Goal: Task Accomplishment & Management: Use online tool/utility

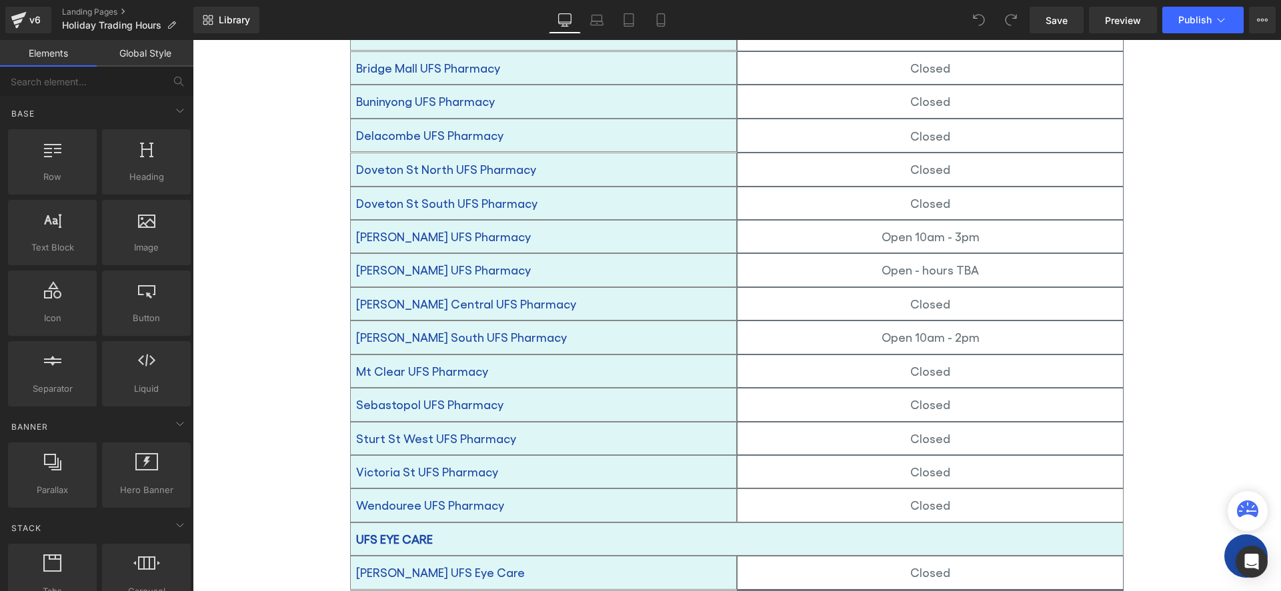
scroll to position [867, 0]
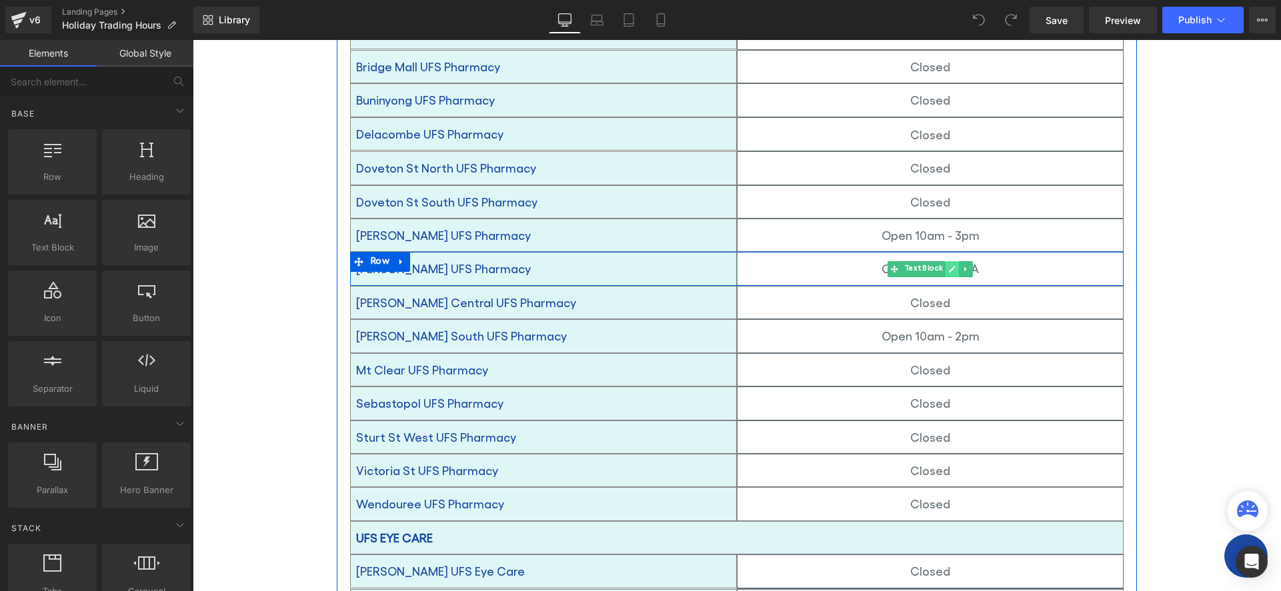
click at [949, 266] on icon at bounding box center [952, 269] width 7 height 7
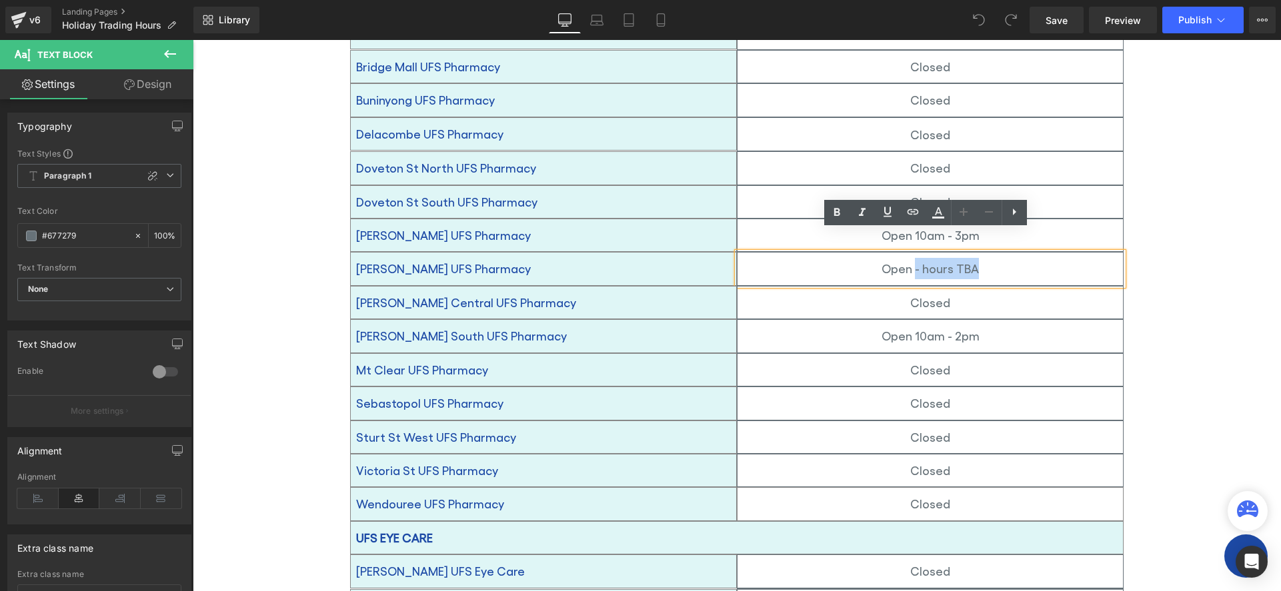
drag, startPoint x: 974, startPoint y: 247, endPoint x: 910, endPoint y: 249, distance: 64.0
click at [910, 258] on p "Open - hours TBA" at bounding box center [929, 268] width 385 height 21
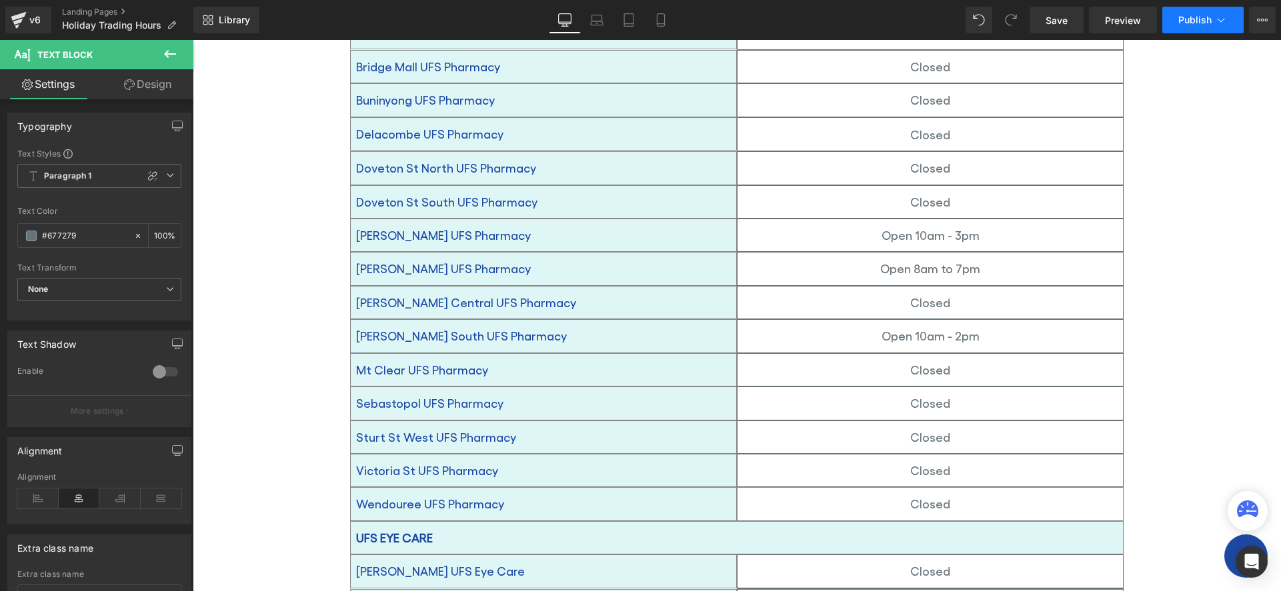
click at [1196, 17] on span "Publish" at bounding box center [1194, 20] width 33 height 11
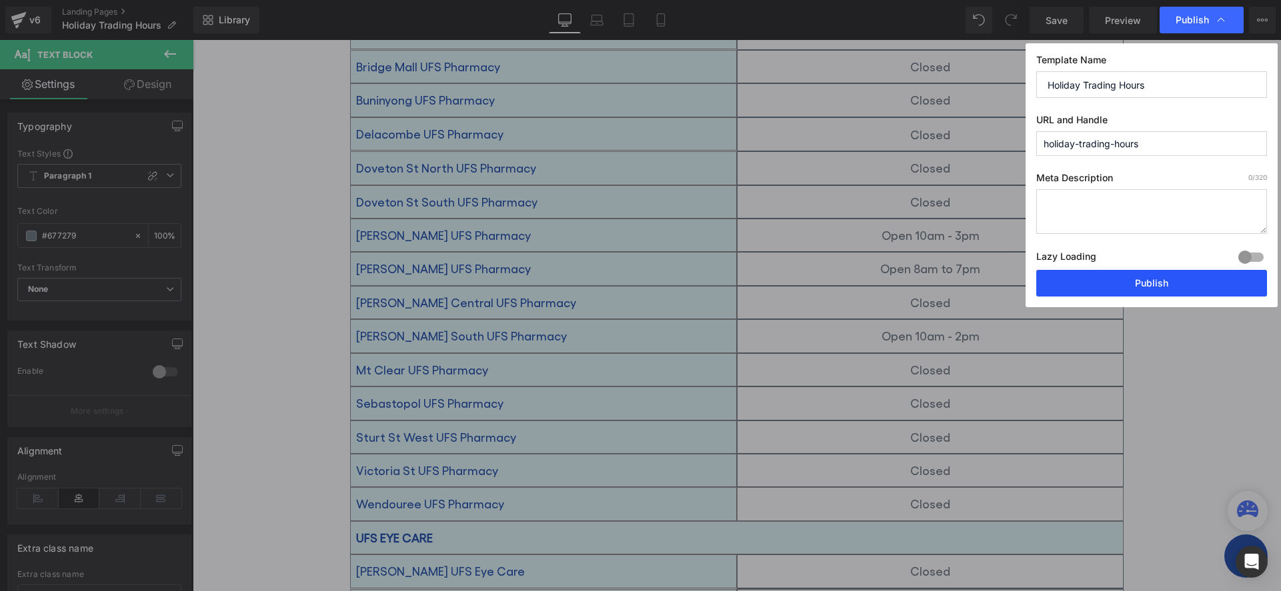
click at [1147, 283] on button "Publish" at bounding box center [1151, 283] width 231 height 27
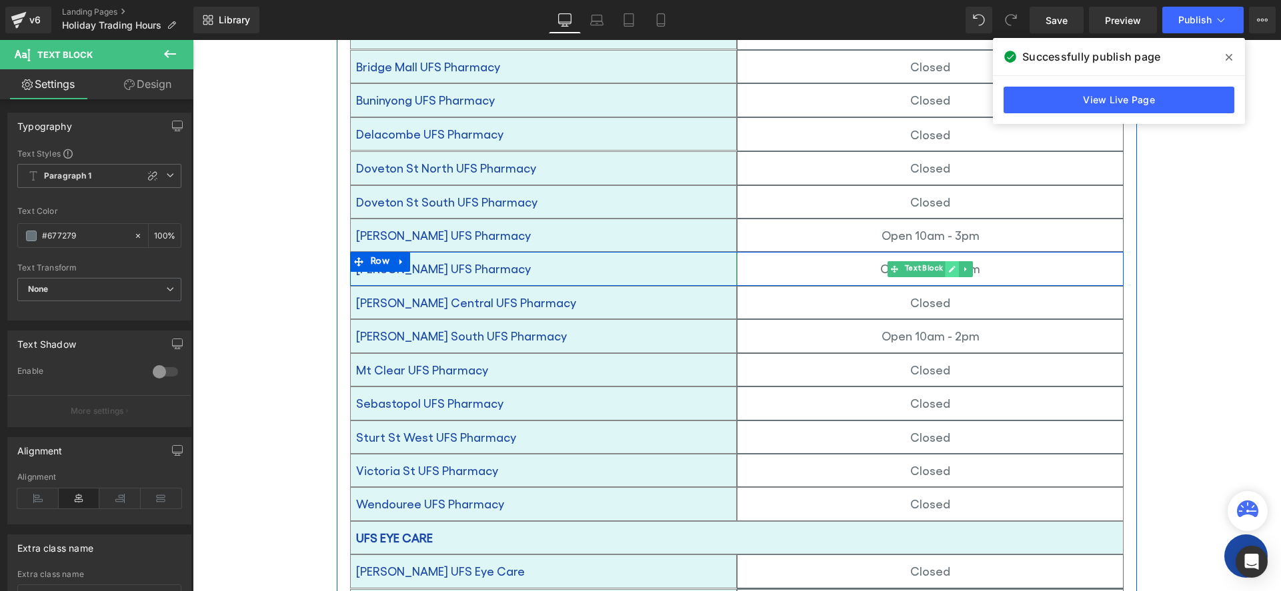
click at [948, 265] on icon at bounding box center [951, 269] width 7 height 8
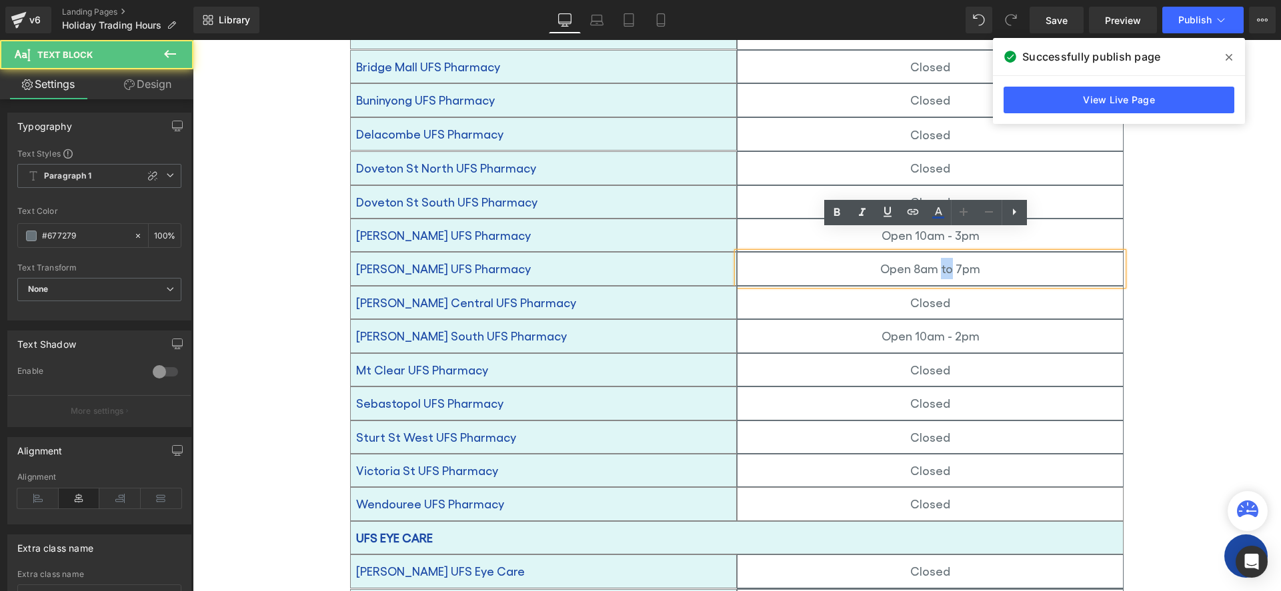
drag, startPoint x: 946, startPoint y: 248, endPoint x: 937, endPoint y: 247, distance: 9.4
click at [937, 258] on p "Open 8am to 7pm" at bounding box center [929, 268] width 385 height 21
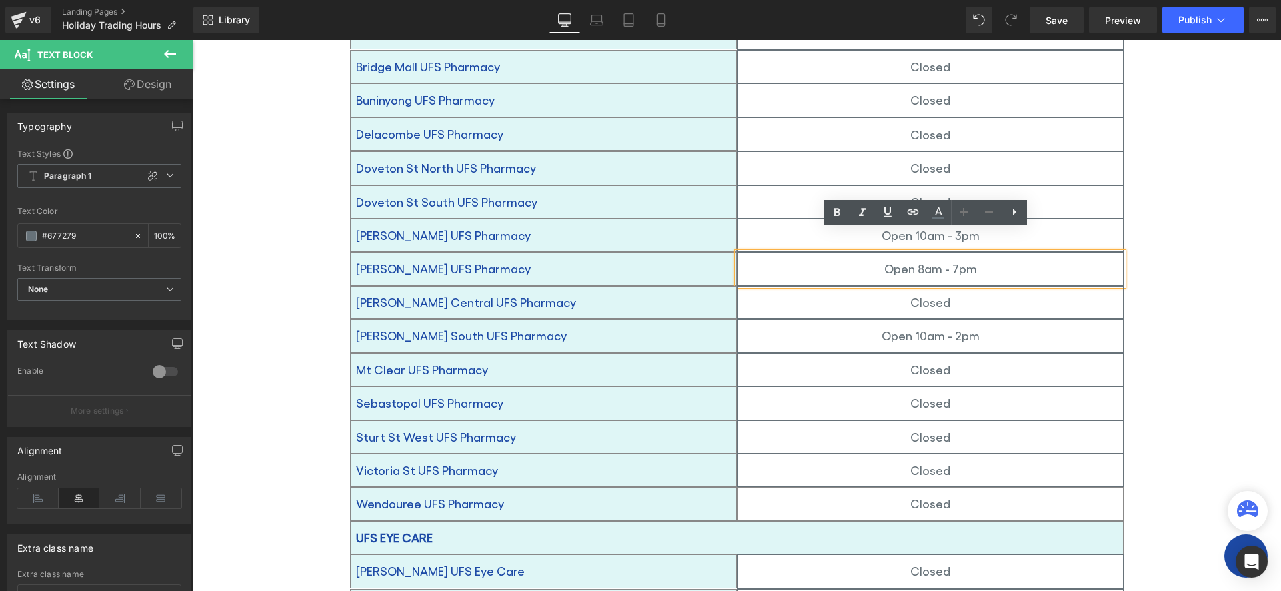
click at [1195, 388] on div "Holiday Trading Hours Heading Home / Holiday Trading Hours Breadcrumbs Row Row …" at bounding box center [737, 106] width 1088 height 1631
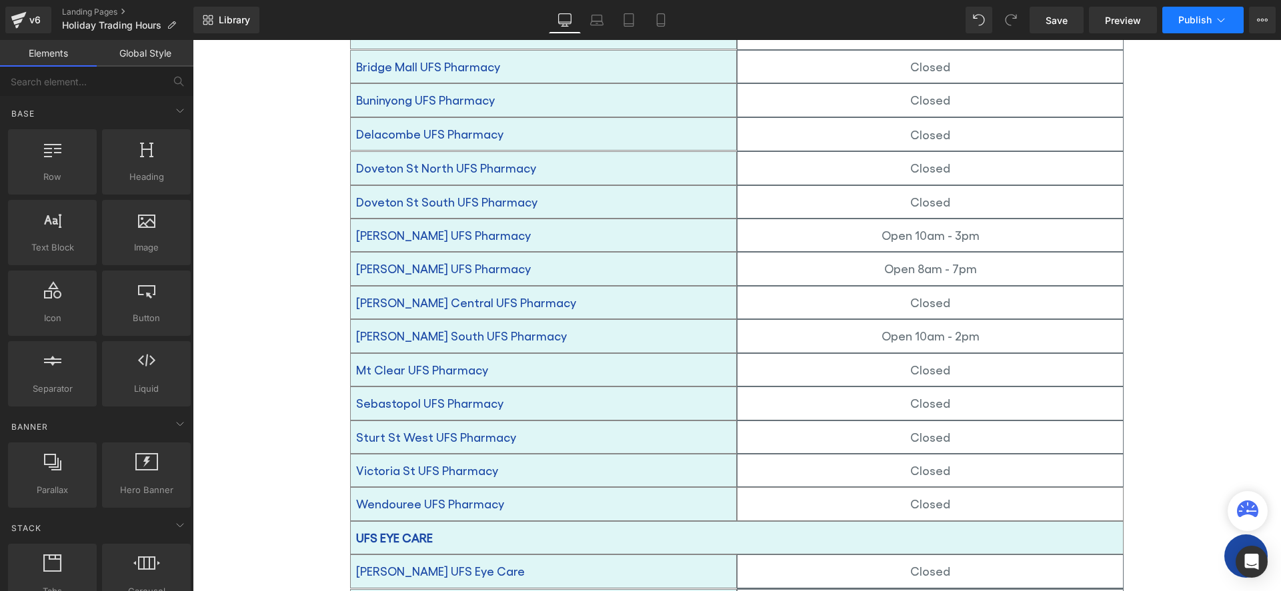
click at [1210, 19] on span "Publish" at bounding box center [1194, 20] width 33 height 11
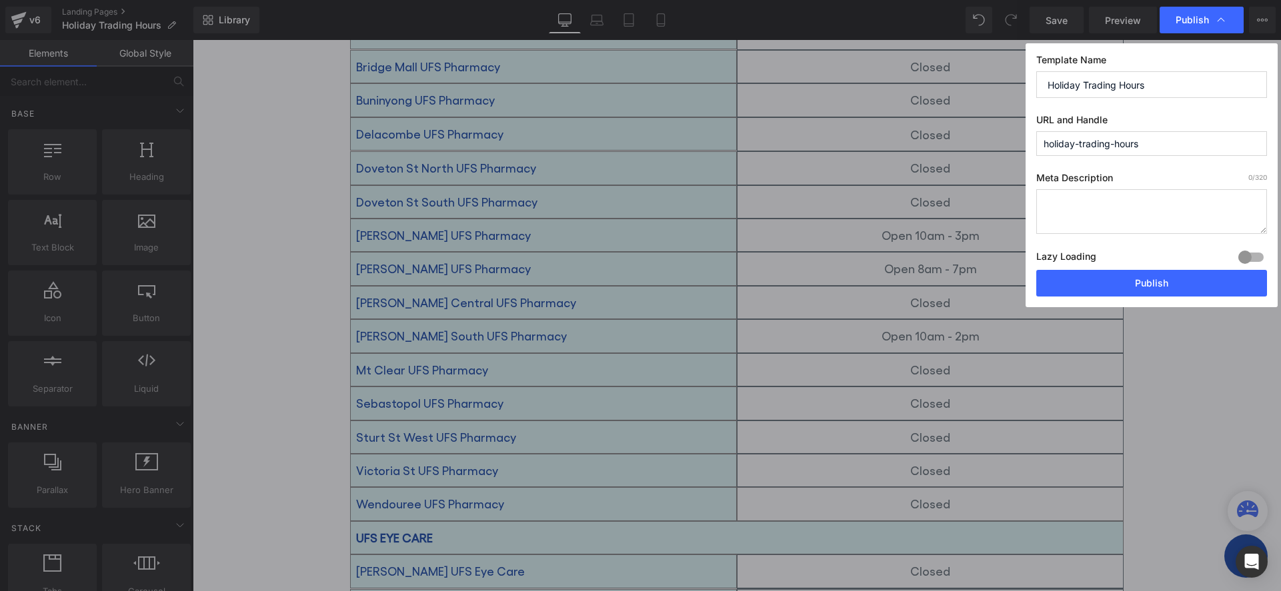
click at [1268, 74] on div "Template Name Holiday Trading Hours URL and Handle holiday-trading-hours Meta D…" at bounding box center [1152, 175] width 252 height 264
click at [1084, 277] on button "Publish" at bounding box center [1151, 283] width 231 height 27
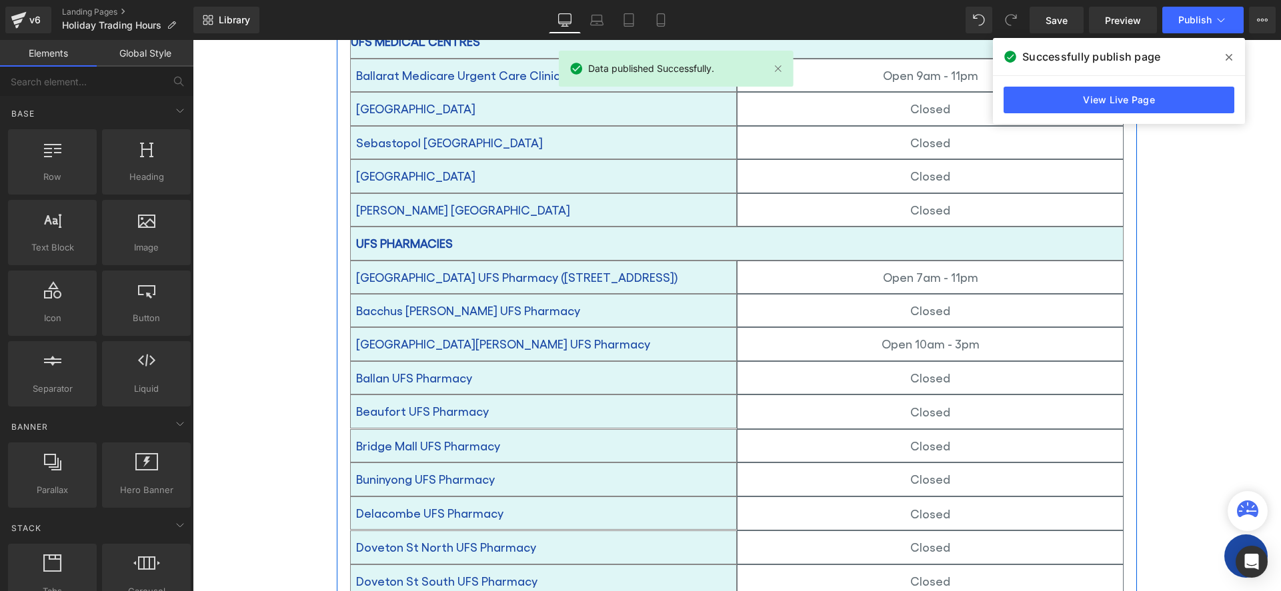
scroll to position [600, 0]
